Goal: Communication & Community: Share content

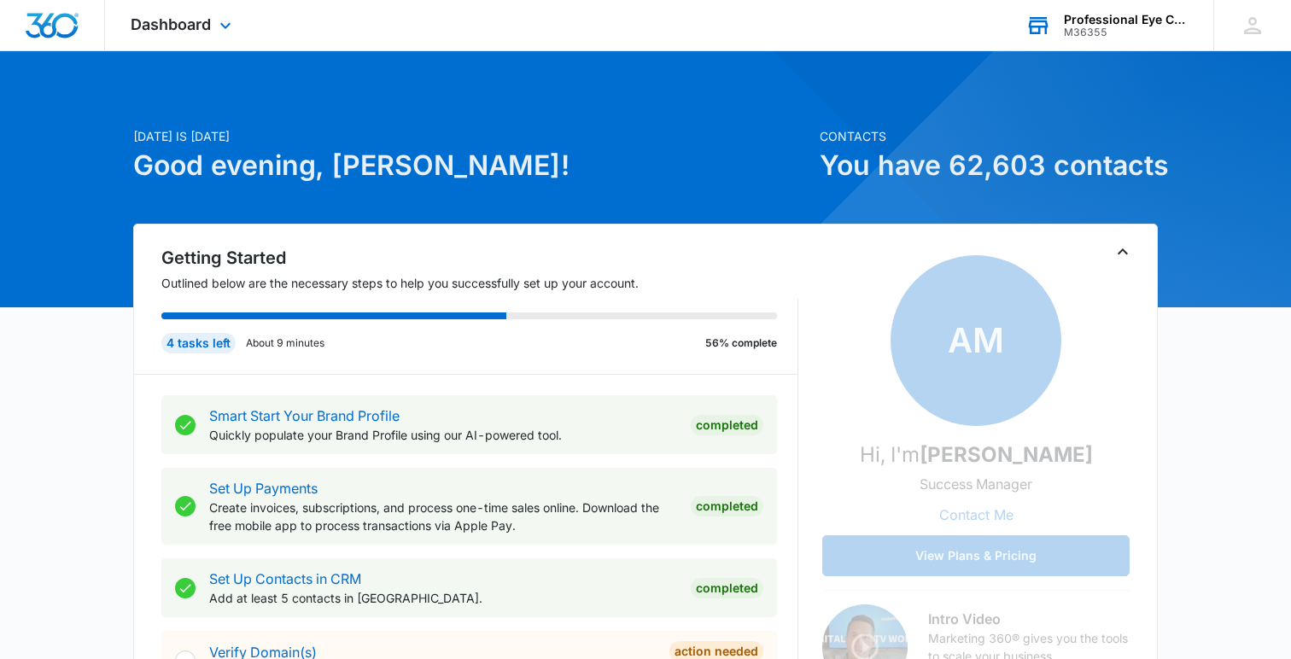
click at [1076, 24] on div "Professional Eye Care" at bounding box center [1126, 20] width 125 height 14
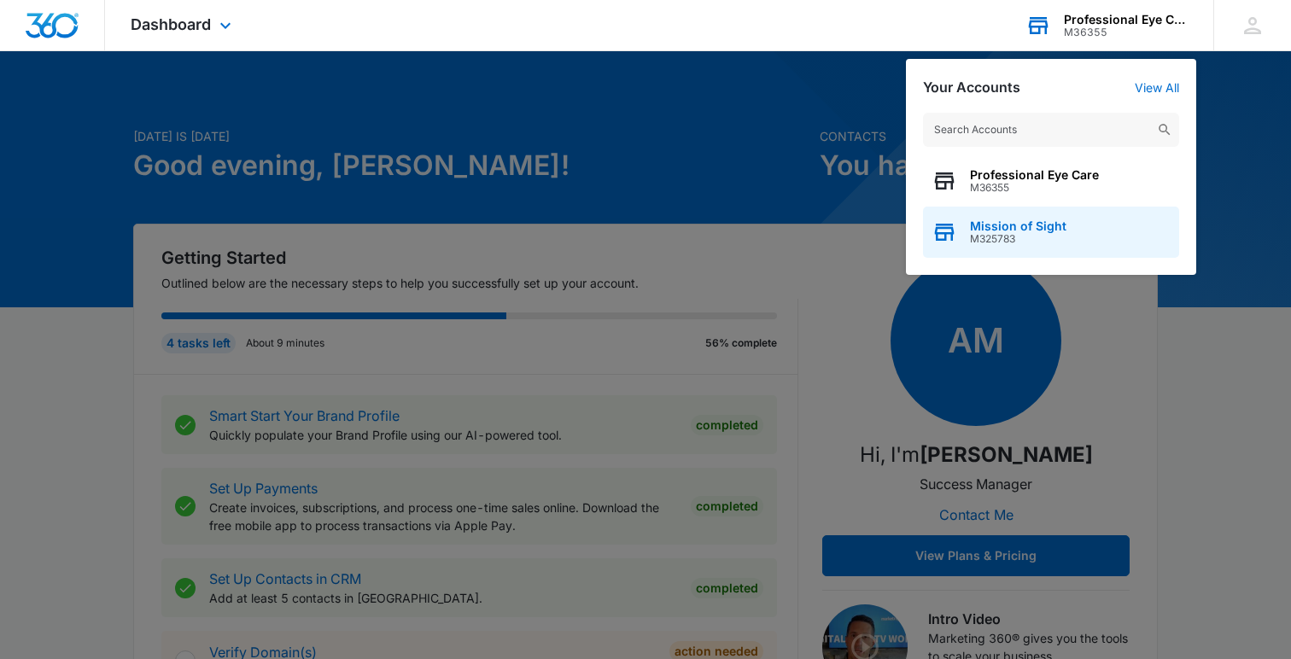
click at [1026, 225] on span "Mission of Sight" at bounding box center [1018, 226] width 97 height 14
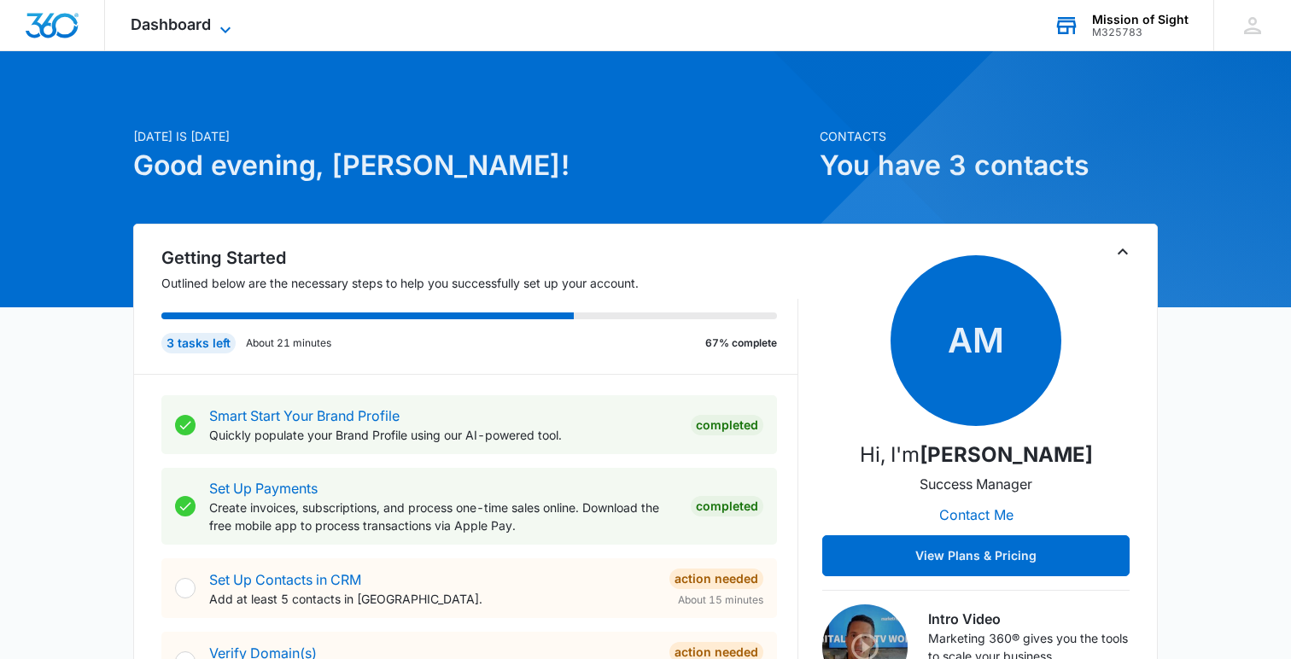
click at [203, 23] on span "Dashboard" at bounding box center [171, 24] width 80 height 18
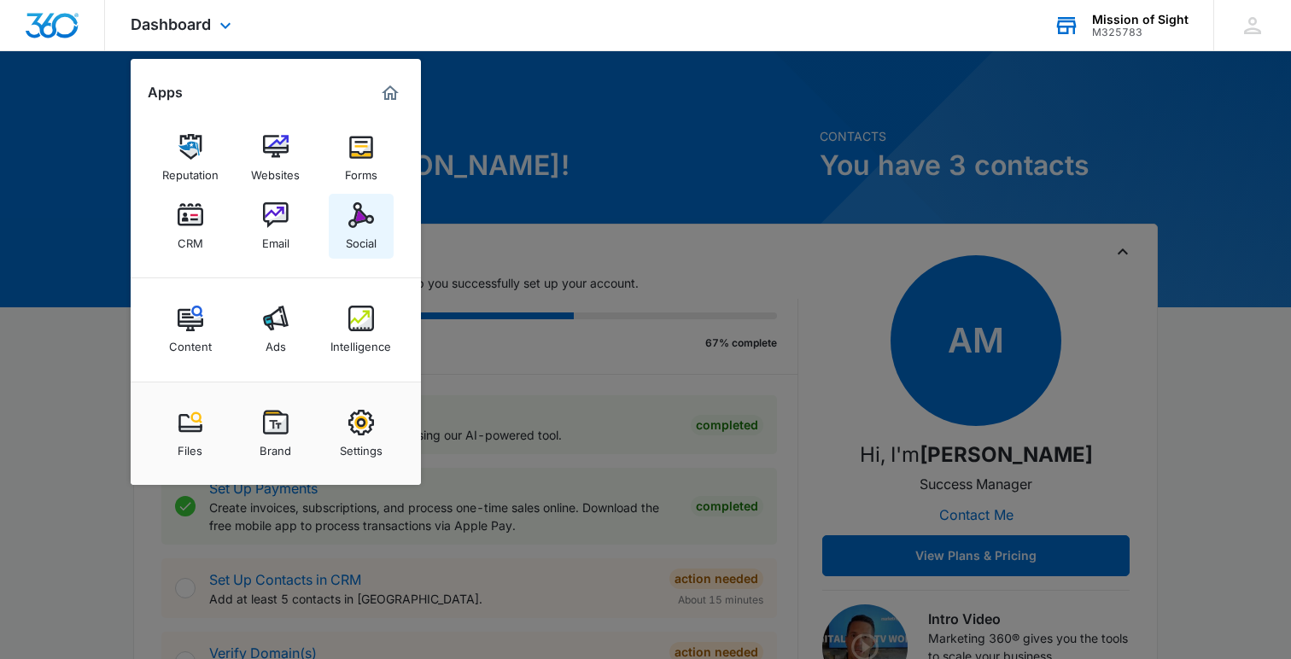
click at [342, 219] on link "Social" at bounding box center [361, 226] width 65 height 65
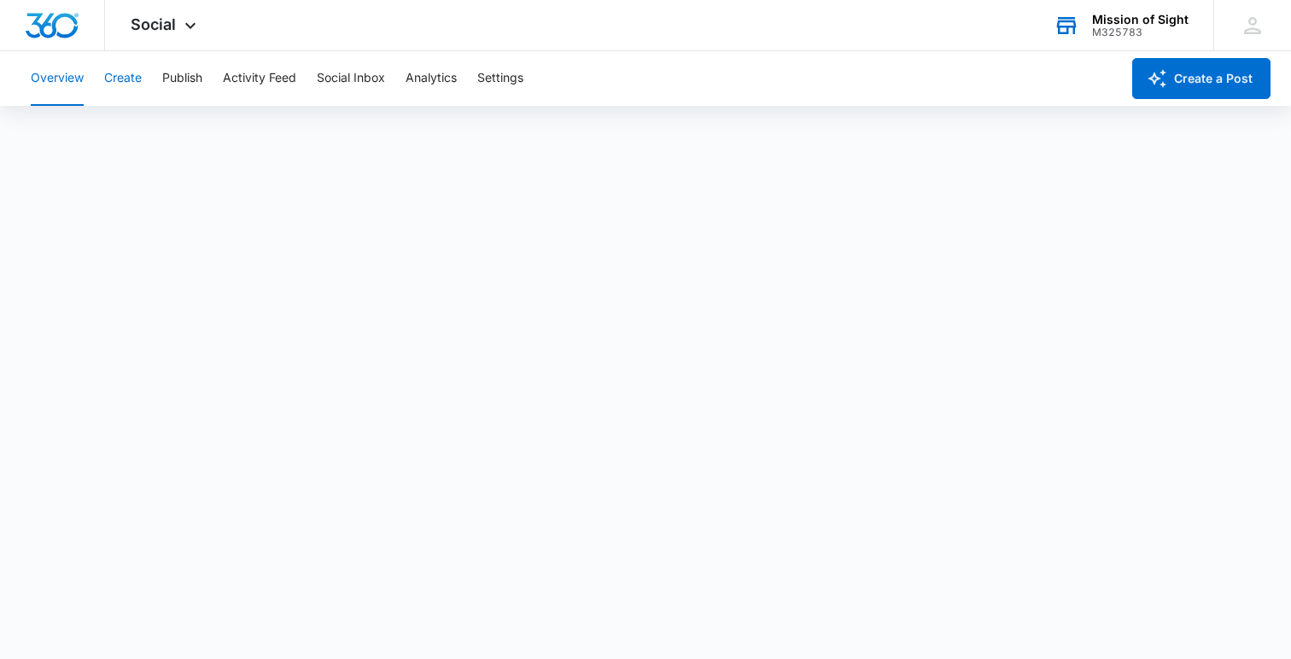
click at [123, 86] on button "Create" at bounding box center [123, 78] width 38 height 55
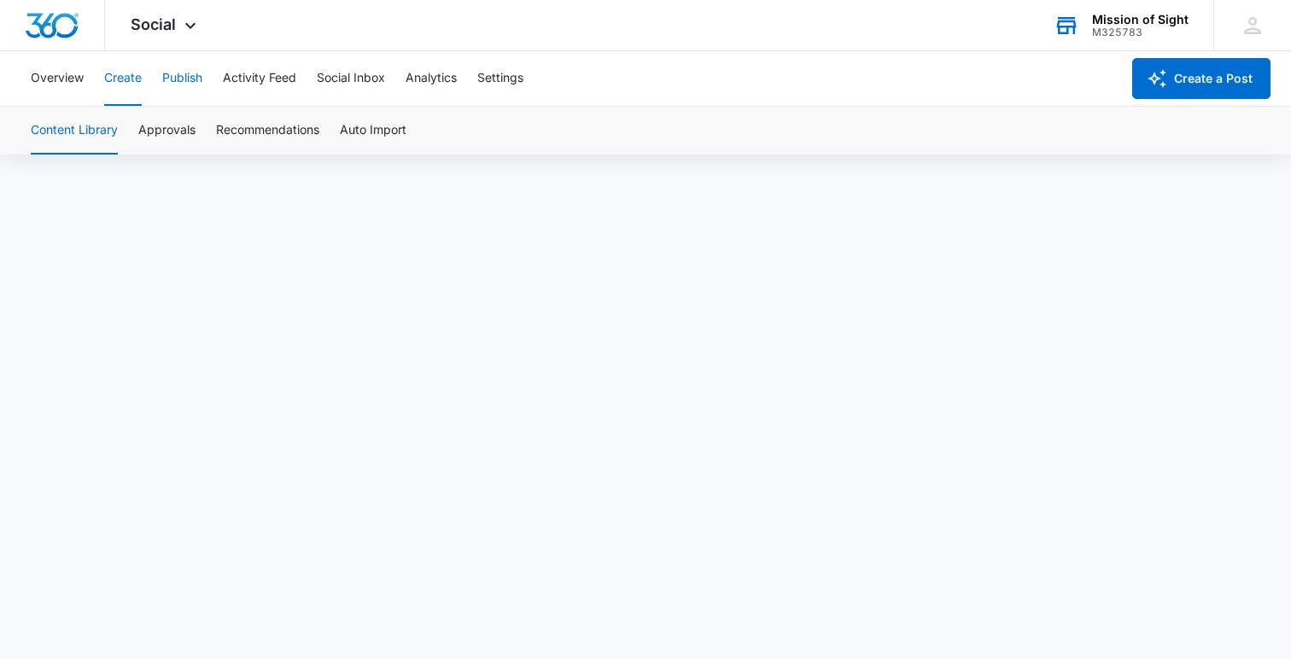
click at [189, 78] on button "Publish" at bounding box center [182, 78] width 40 height 55
click at [108, 81] on button "Create" at bounding box center [123, 78] width 38 height 55
